Goal: Task Accomplishment & Management: Manage account settings

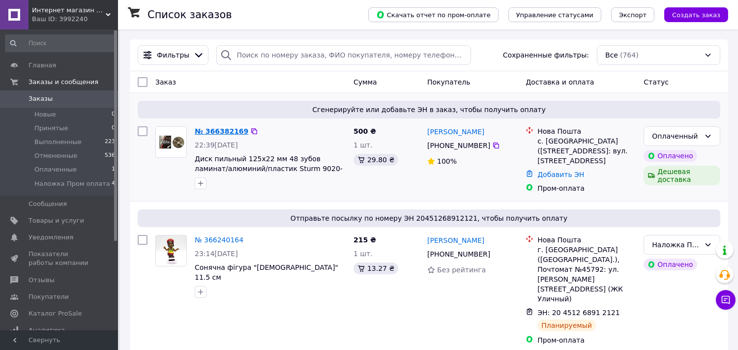
click at [211, 128] on link "№ 366382169" at bounding box center [222, 131] width 54 height 8
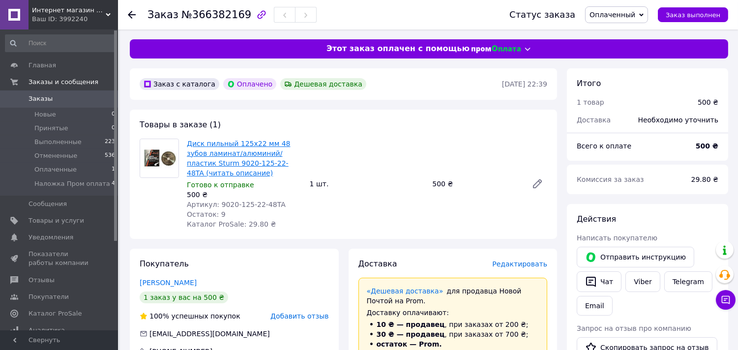
click at [213, 154] on link "Диск пильный 125х22 мм 48 зубов ламинат/алюминий/пластик Sturm 9020-125-22-48TA…" at bounding box center [239, 158] width 104 height 37
drag, startPoint x: 38, startPoint y: 96, endPoint x: 60, endPoint y: 118, distance: 31.0
click at [38, 97] on span "Заказы" at bounding box center [41, 98] width 24 height 9
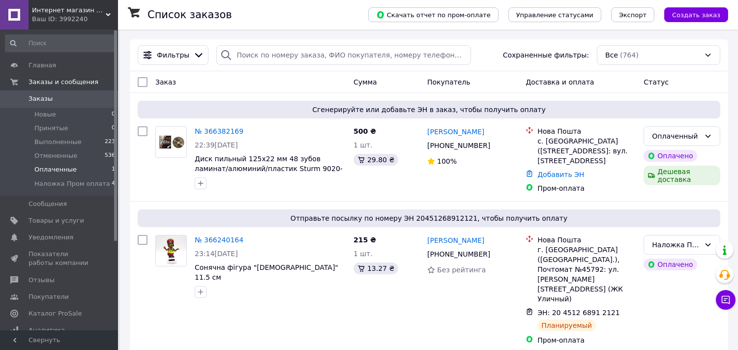
click at [67, 173] on span "Оплаченные" at bounding box center [55, 169] width 42 height 9
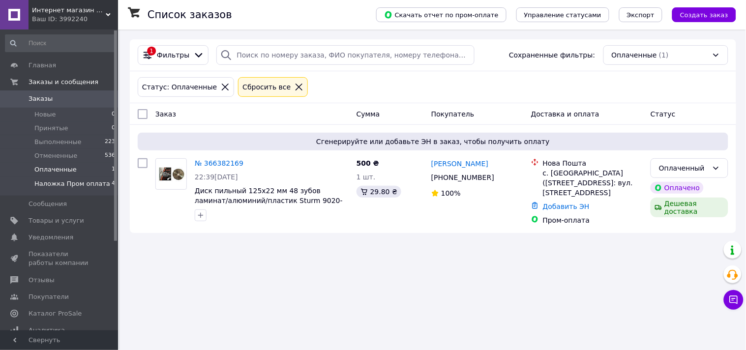
click at [86, 189] on li "Наложка Пром оплата 4" at bounding box center [60, 186] width 121 height 19
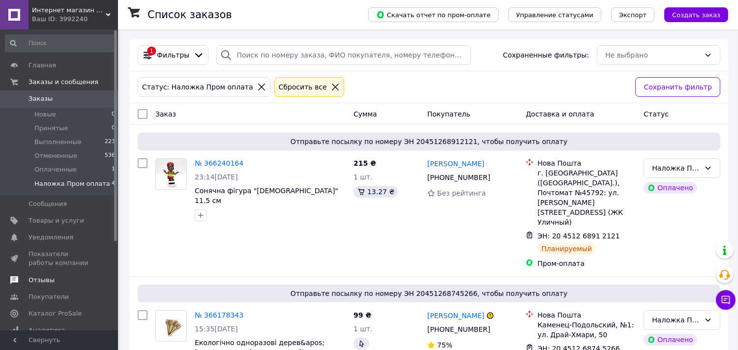
click at [30, 279] on span "Отзывы" at bounding box center [42, 280] width 26 height 9
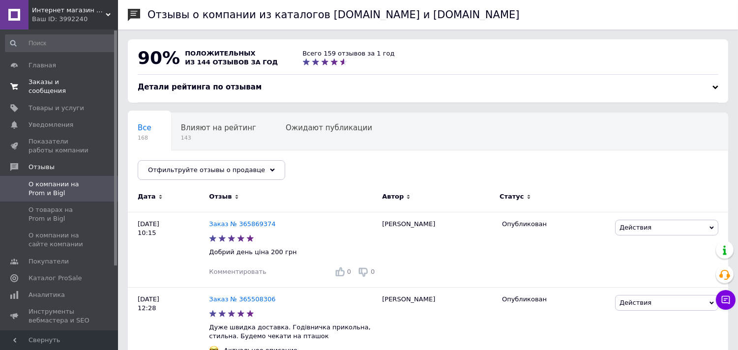
click at [56, 81] on span "Заказы и сообщения" at bounding box center [60, 87] width 62 height 18
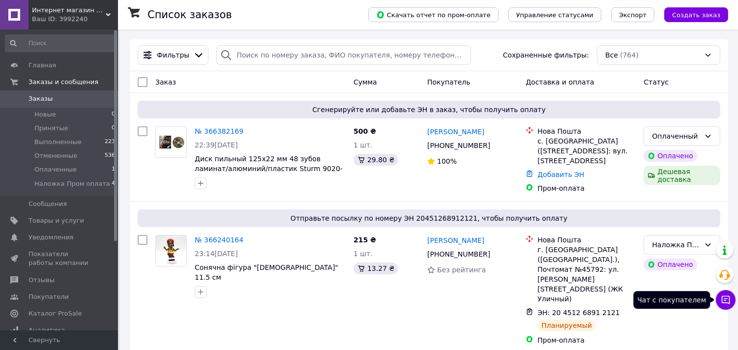
click at [726, 298] on icon at bounding box center [726, 300] width 10 height 10
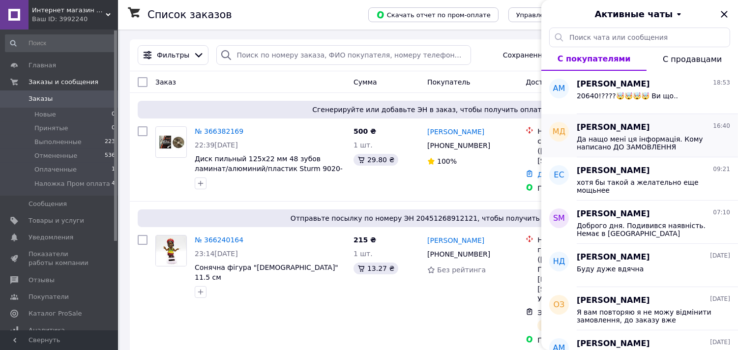
click at [602, 141] on span "Да нащо мені ця інформація. Кому написано ДО ЗАМОВЛЕННЯ уточнювати наявність та…" at bounding box center [647, 143] width 140 height 16
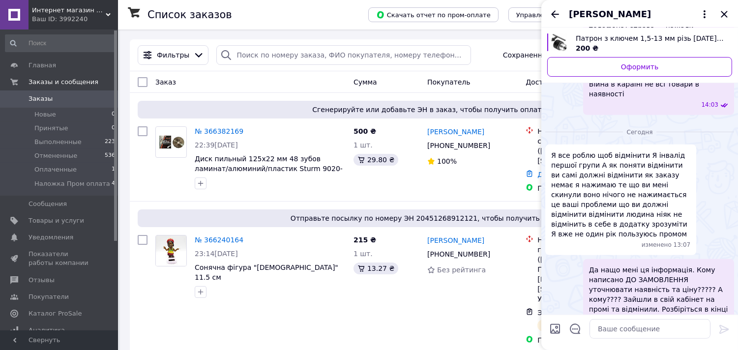
scroll to position [817, 0]
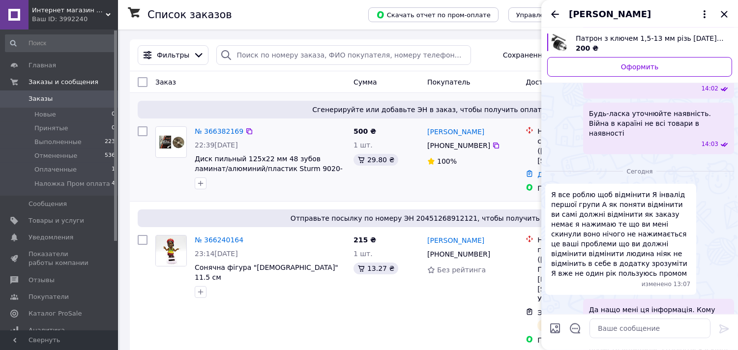
drag, startPoint x: 724, startPoint y: 14, endPoint x: 498, endPoint y: 120, distance: 249.1
click at [724, 15] on icon "Закрыть" at bounding box center [725, 14] width 12 height 12
